Goal: Task Accomplishment & Management: Manage account settings

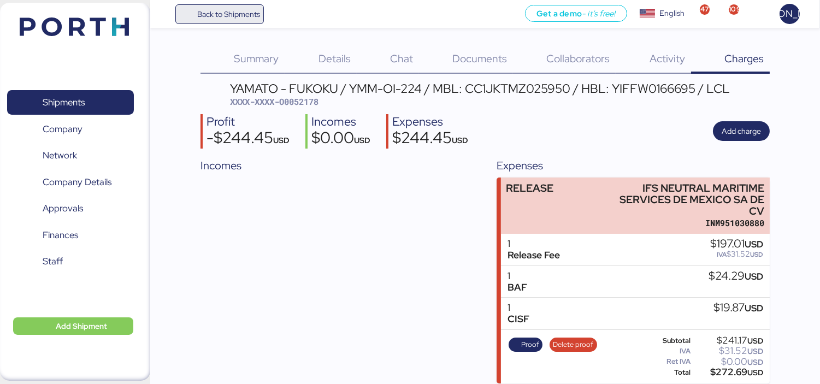
click at [232, 20] on span "Back to Shipments" at bounding box center [219, 14] width 81 height 20
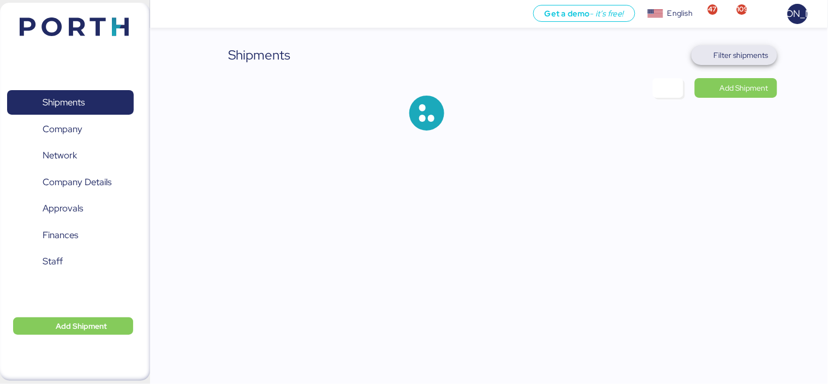
click at [756, 54] on span "Filter shipments" at bounding box center [741, 55] width 55 height 13
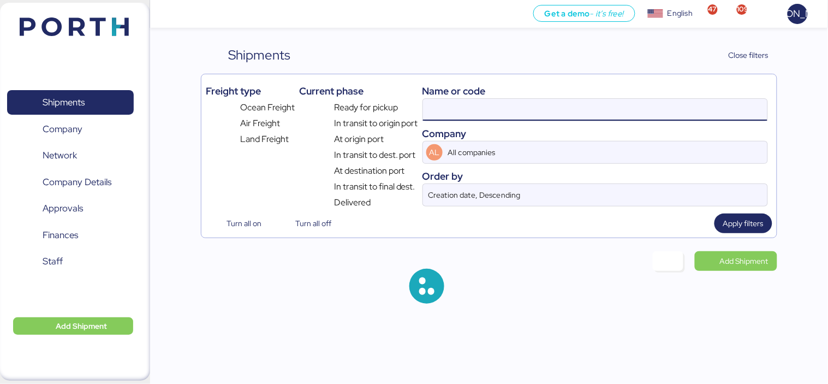
click at [443, 110] on input at bounding box center [595, 110] width 345 height 22
paste input "O0051913"
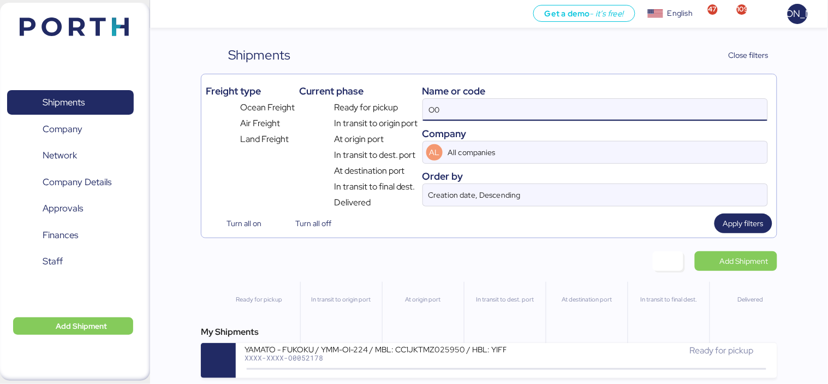
type input "O"
paste input "O0051913"
type input "O0051913"
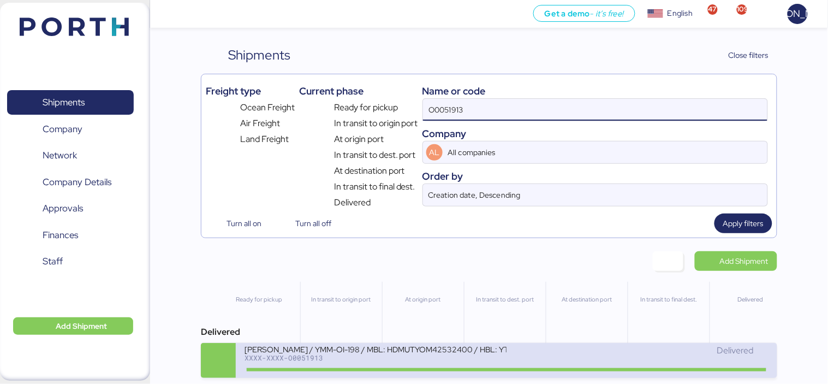
click at [424, 359] on div "XXXX-XXXX-O0051913" at bounding box center [376, 358] width 262 height 8
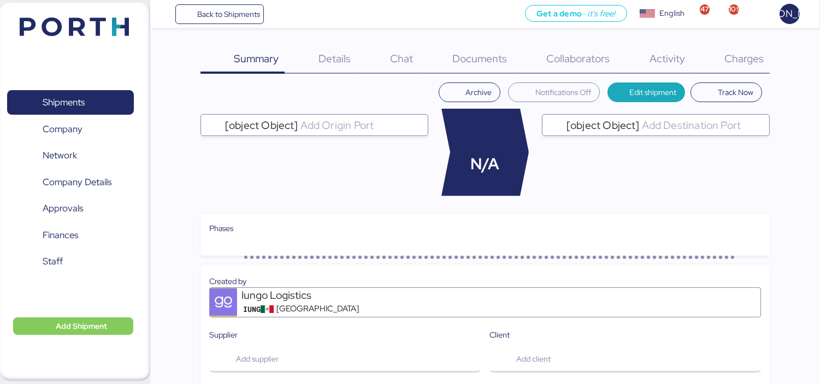
click at [736, 52] on span "Charges" at bounding box center [743, 58] width 39 height 14
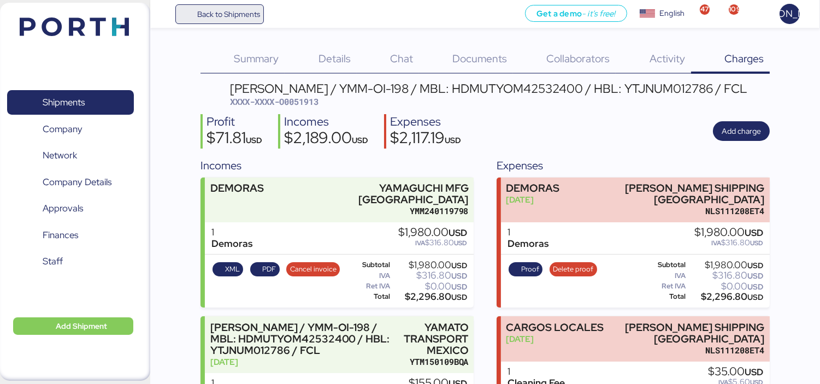
click at [230, 8] on span "Back to Shipments" at bounding box center [228, 14] width 63 height 13
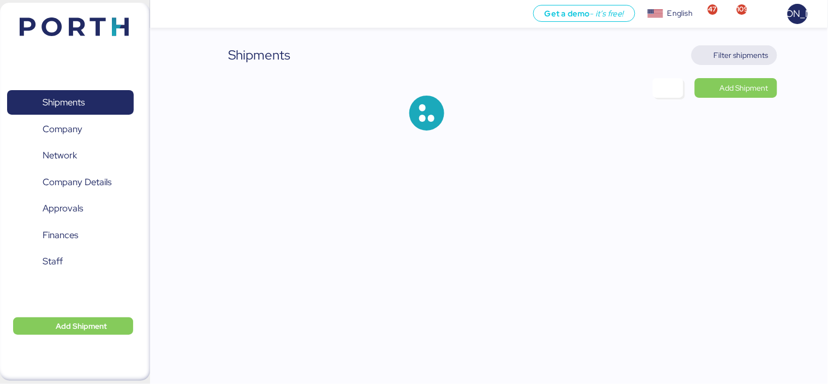
click at [745, 54] on span "Filter shipments" at bounding box center [741, 55] width 55 height 13
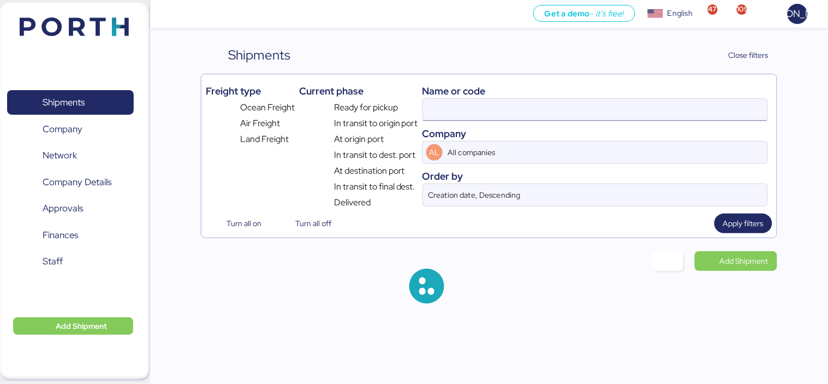
click at [477, 108] on input at bounding box center [595, 110] width 345 height 22
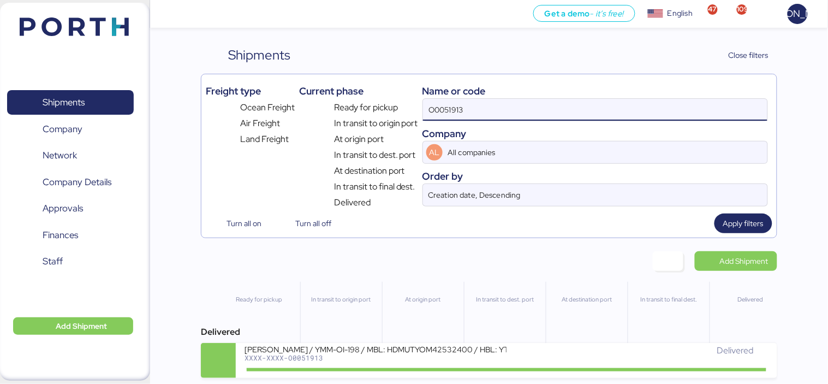
paste input "O0052248"
click at [523, 111] on input "O0051913O0052248" at bounding box center [595, 110] width 345 height 22
paste input
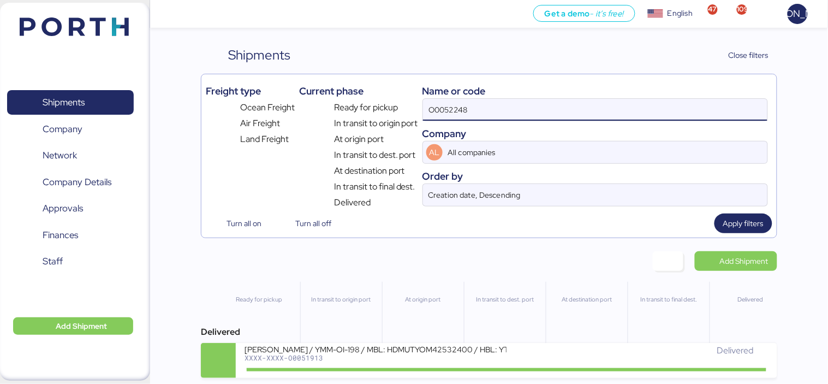
type input "O0052248"
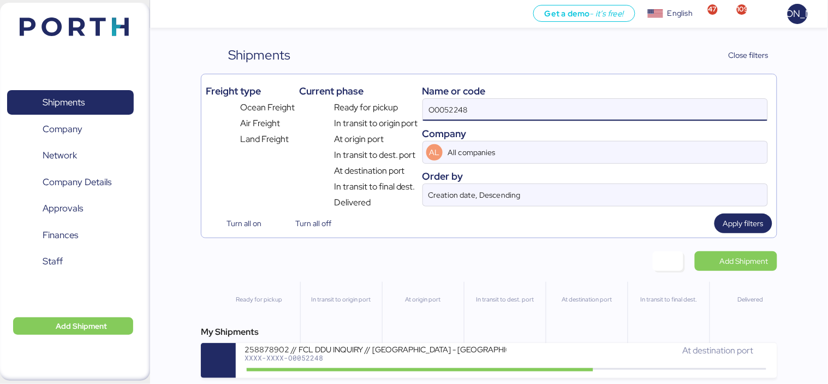
click at [410, 345] on div "My Shipments 258878902 // FCL DDU INQUIRY // [GEOGRAPHIC_DATA] - [GEOGRAPHIC_DA…" at bounding box center [489, 351] width 577 height 52
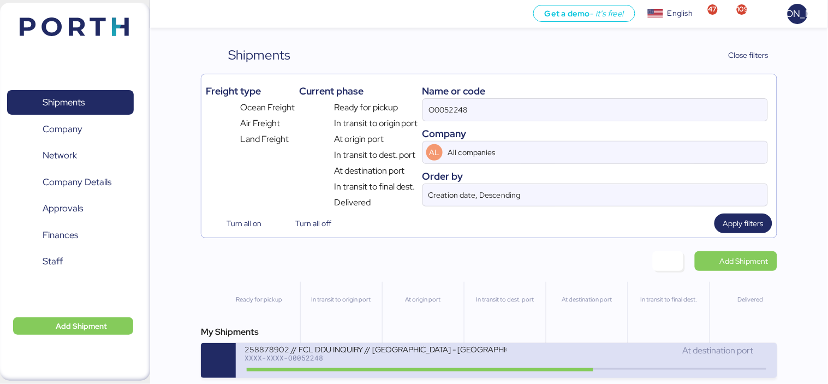
click at [394, 353] on div "258878902 // FCL DDU INQUIRY // [GEOGRAPHIC_DATA] - [GEOGRAPHIC_DATA] // GL - I…" at bounding box center [376, 348] width 262 height 9
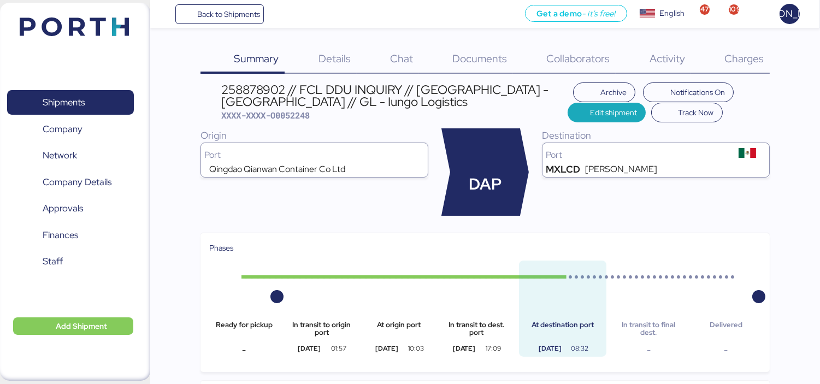
click at [743, 52] on span "Charges" at bounding box center [743, 58] width 39 height 14
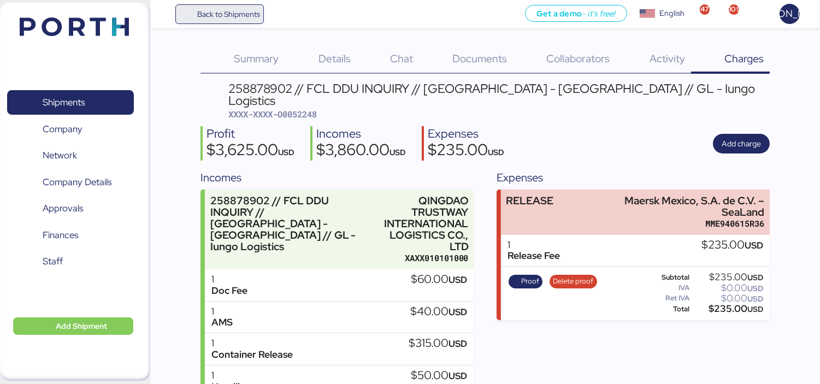
click at [247, 19] on span "Back to Shipments" at bounding box center [228, 14] width 63 height 13
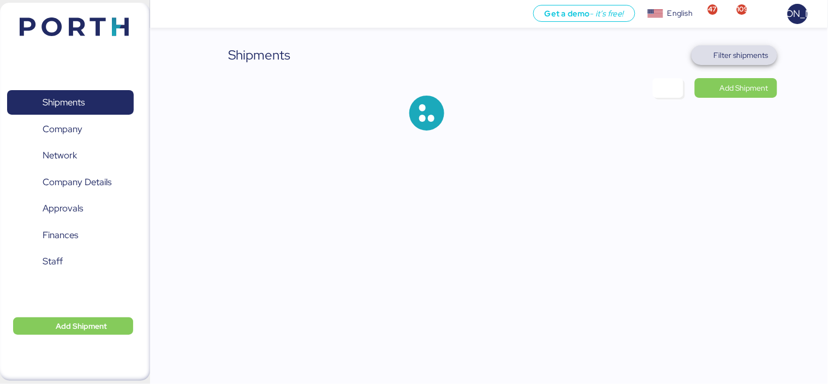
click at [725, 53] on span "Filter shipments" at bounding box center [741, 55] width 55 height 13
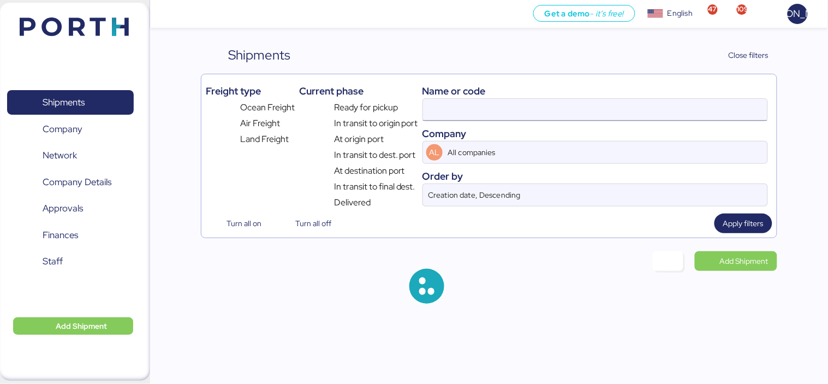
click at [479, 106] on input at bounding box center [595, 110] width 345 height 22
paste input "O0052221"
type input "O0052221"
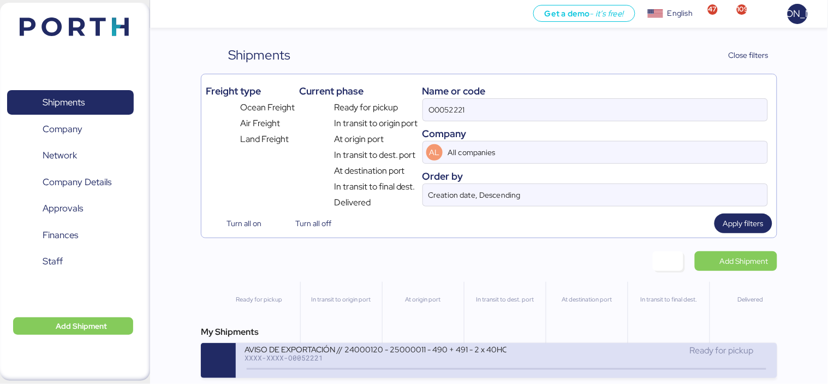
click at [351, 361] on div "XXXX-XXXX-O0052221" at bounding box center [376, 358] width 262 height 8
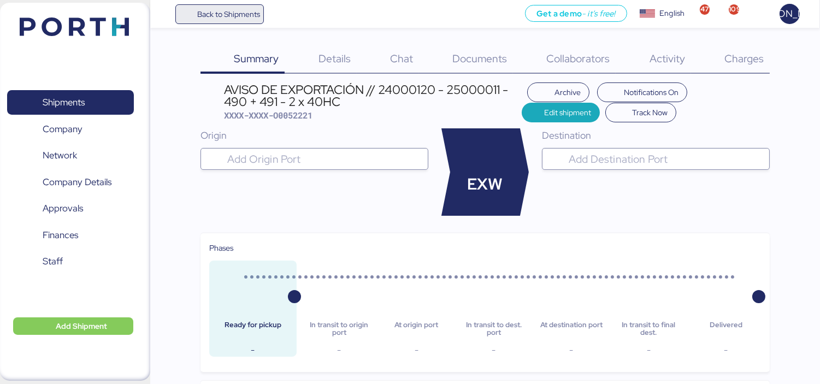
click at [246, 13] on span "Back to Shipments" at bounding box center [228, 14] width 63 height 13
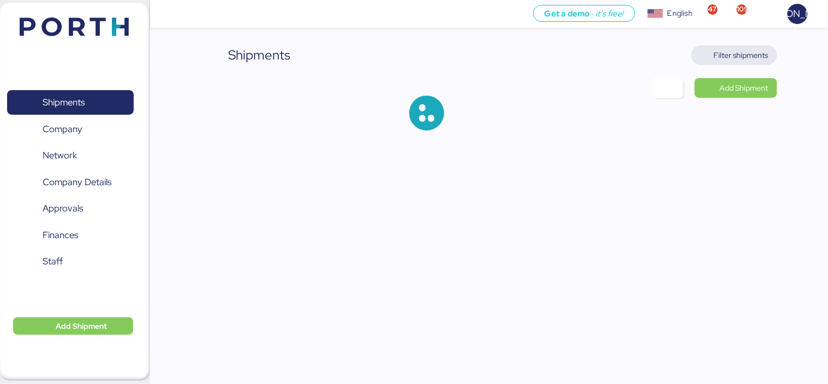
click at [762, 62] on span "Filter shipments" at bounding box center [735, 55] width 68 height 15
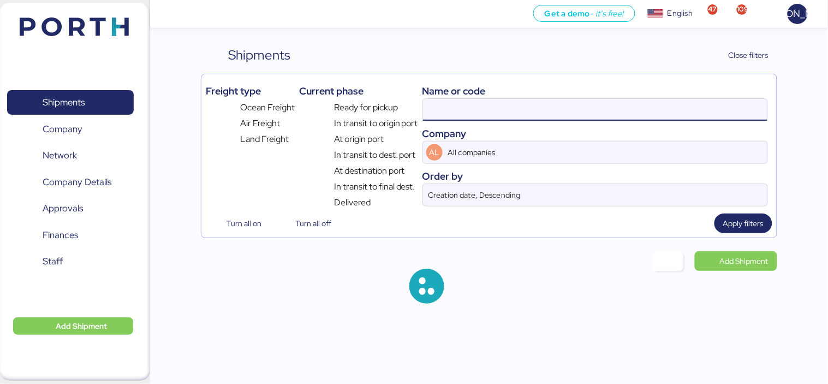
click at [486, 105] on input at bounding box center [595, 110] width 345 height 22
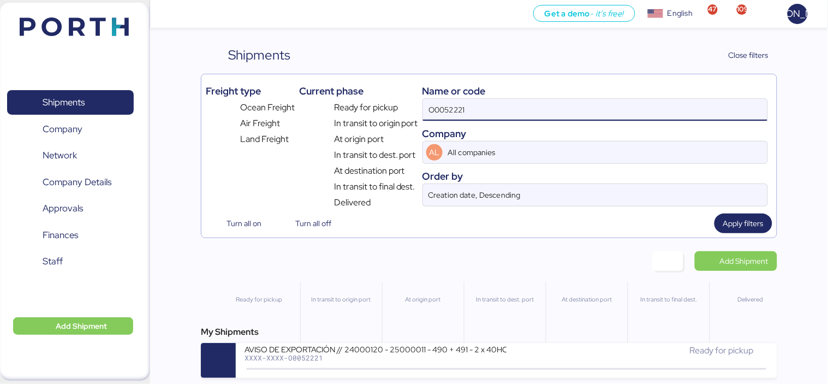
click at [488, 104] on input "O0052221" at bounding box center [595, 110] width 345 height 22
paste input "COSU6429164750"
type input "COSU6429164750"
click at [490, 115] on input "COSU6429164750" at bounding box center [595, 110] width 345 height 22
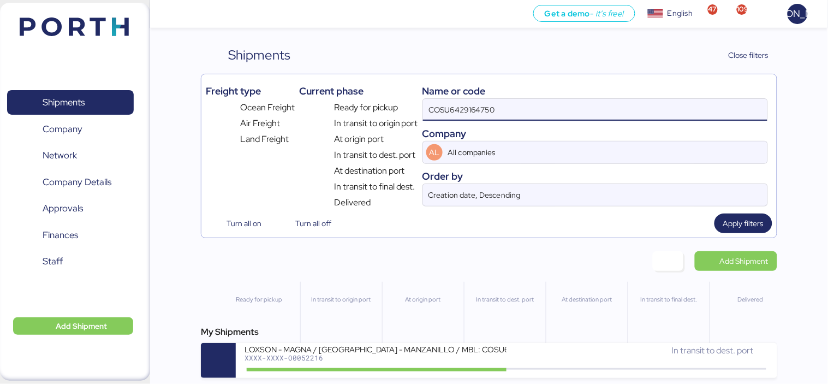
click at [553, 110] on input "COSU6429164750" at bounding box center [595, 110] width 345 height 22
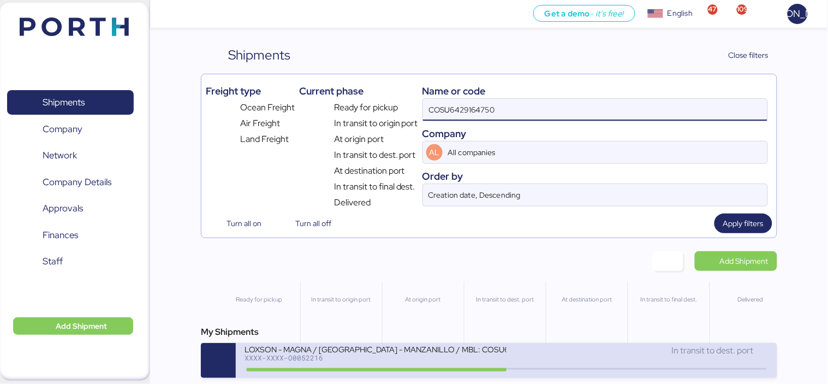
click at [447, 353] on div "LOXSON - MAGNA / [GEOGRAPHIC_DATA] - MANZANILLO / MBL: COSU6429164750 - HBL: KS…" at bounding box center [376, 348] width 262 height 9
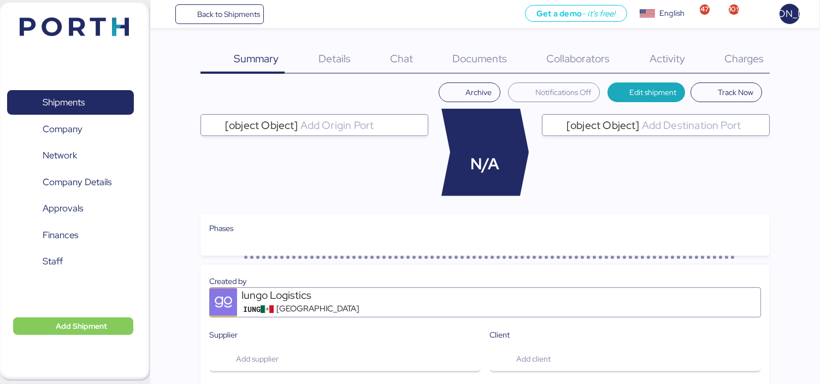
click at [733, 64] on span "Charges" at bounding box center [743, 58] width 39 height 14
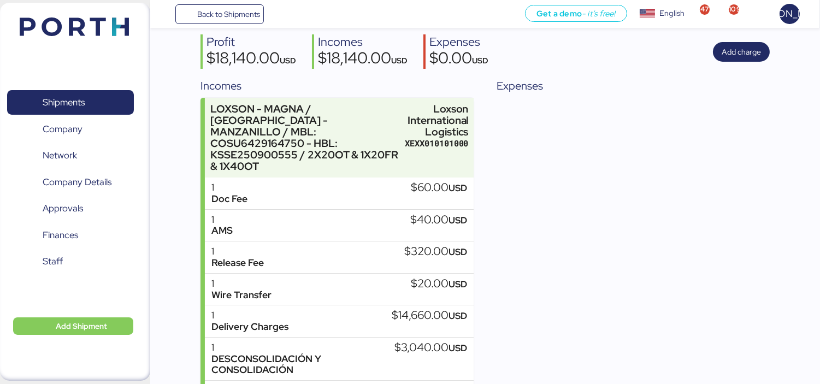
scroll to position [80, 0]
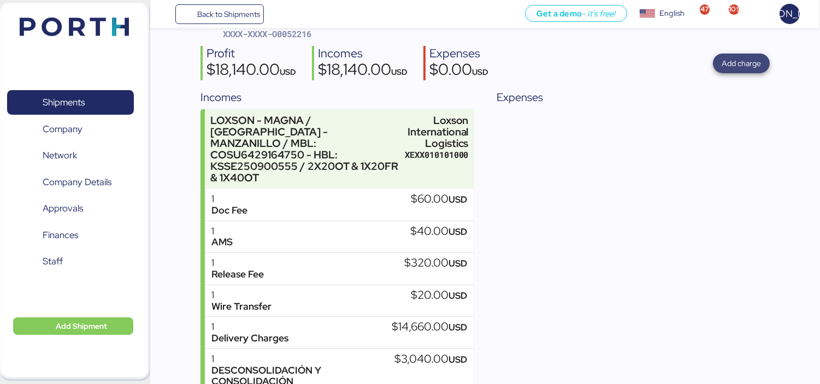
click at [736, 60] on span "Add charge" at bounding box center [740, 63] width 39 height 13
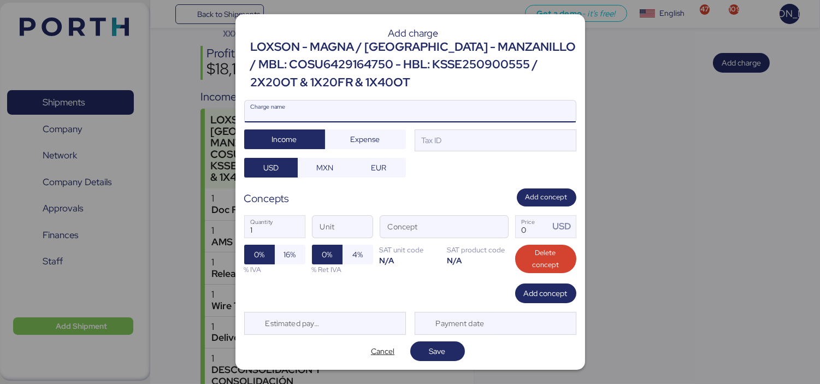
click at [377, 112] on input "Charge name" at bounding box center [410, 111] width 331 height 22
type input "RELEASE"
click at [377, 142] on span "Expense" at bounding box center [365, 139] width 29 height 13
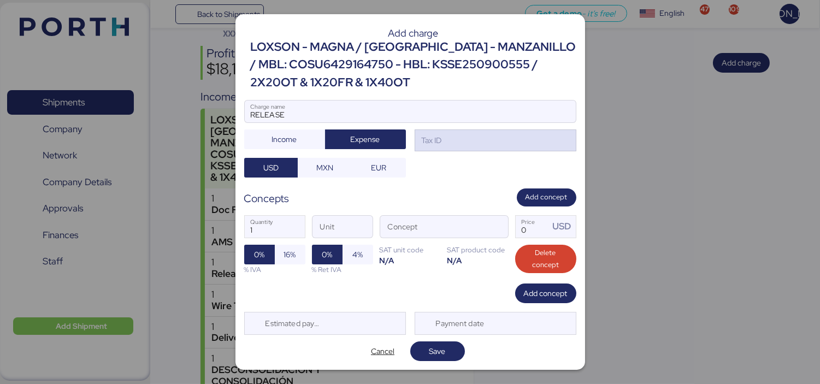
click at [431, 139] on div "Tax ID" at bounding box center [430, 140] width 22 height 12
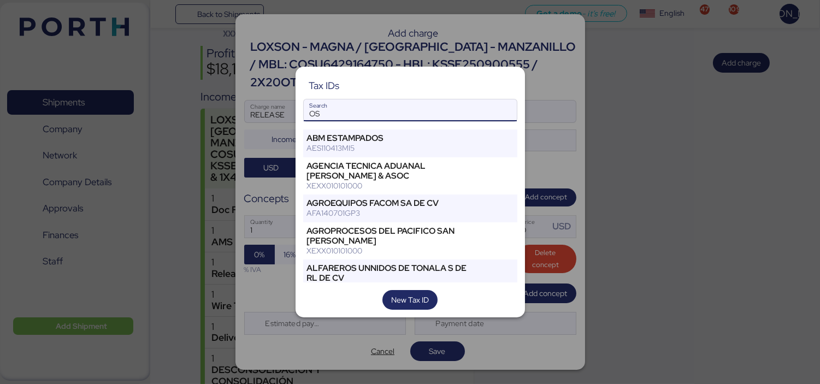
click at [429, 102] on input "OS" at bounding box center [410, 110] width 213 height 22
type input "O"
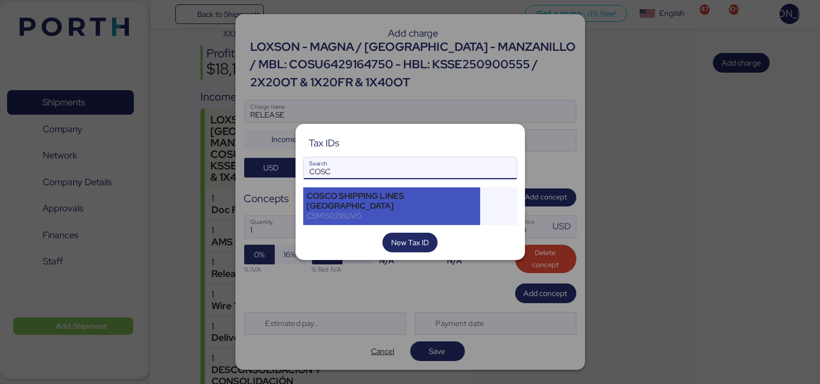
type input "COSC"
click at [381, 211] on div "CSM150218UV0" at bounding box center [392, 216] width 170 height 10
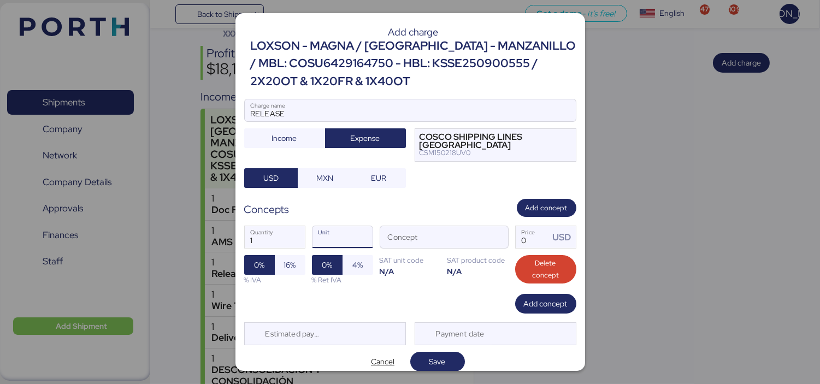
click at [345, 244] on input "Unit" at bounding box center [342, 237] width 60 height 22
click at [422, 232] on input "Concept" at bounding box center [431, 237] width 102 height 22
click at [493, 239] on span "button" at bounding box center [496, 240] width 23 height 23
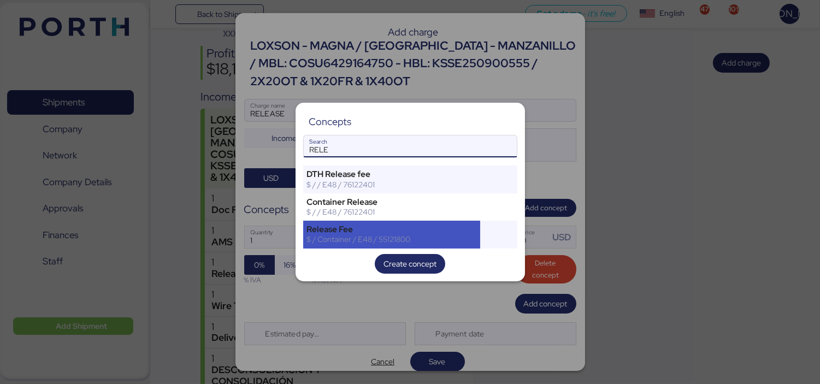
type input "RELE"
click at [387, 230] on div "Release Fee" at bounding box center [392, 229] width 170 height 10
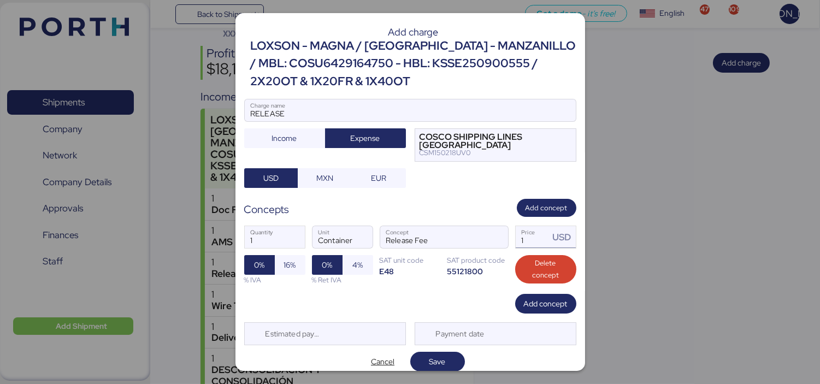
click at [526, 238] on input "1" at bounding box center [532, 237] width 34 height 22
type input "128"
click at [437, 355] on span "Save" at bounding box center [437, 361] width 16 height 13
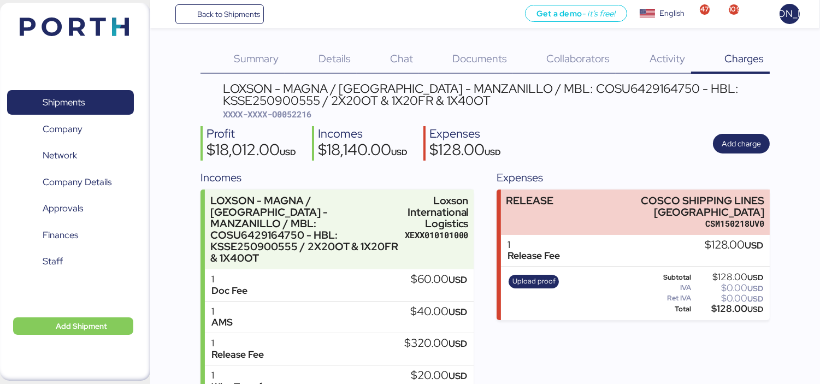
click at [297, 111] on span "XXXX-XXXX-O0052216" at bounding box center [267, 114] width 88 height 11
copy span "O0052216"
click at [534, 281] on span "Upload proof" at bounding box center [533, 281] width 43 height 12
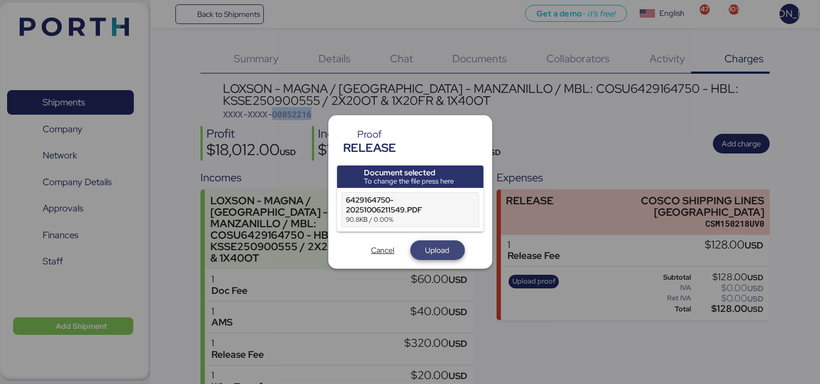
click at [431, 250] on span "Upload" at bounding box center [437, 250] width 24 height 13
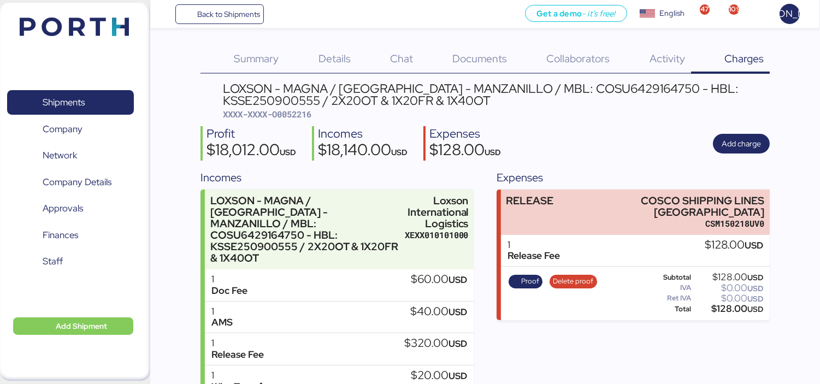
click at [301, 114] on span "XXXX-XXXX-O0052216" at bounding box center [267, 114] width 88 height 11
copy span "O0052216"
